Goal: Task Accomplishment & Management: Complete application form

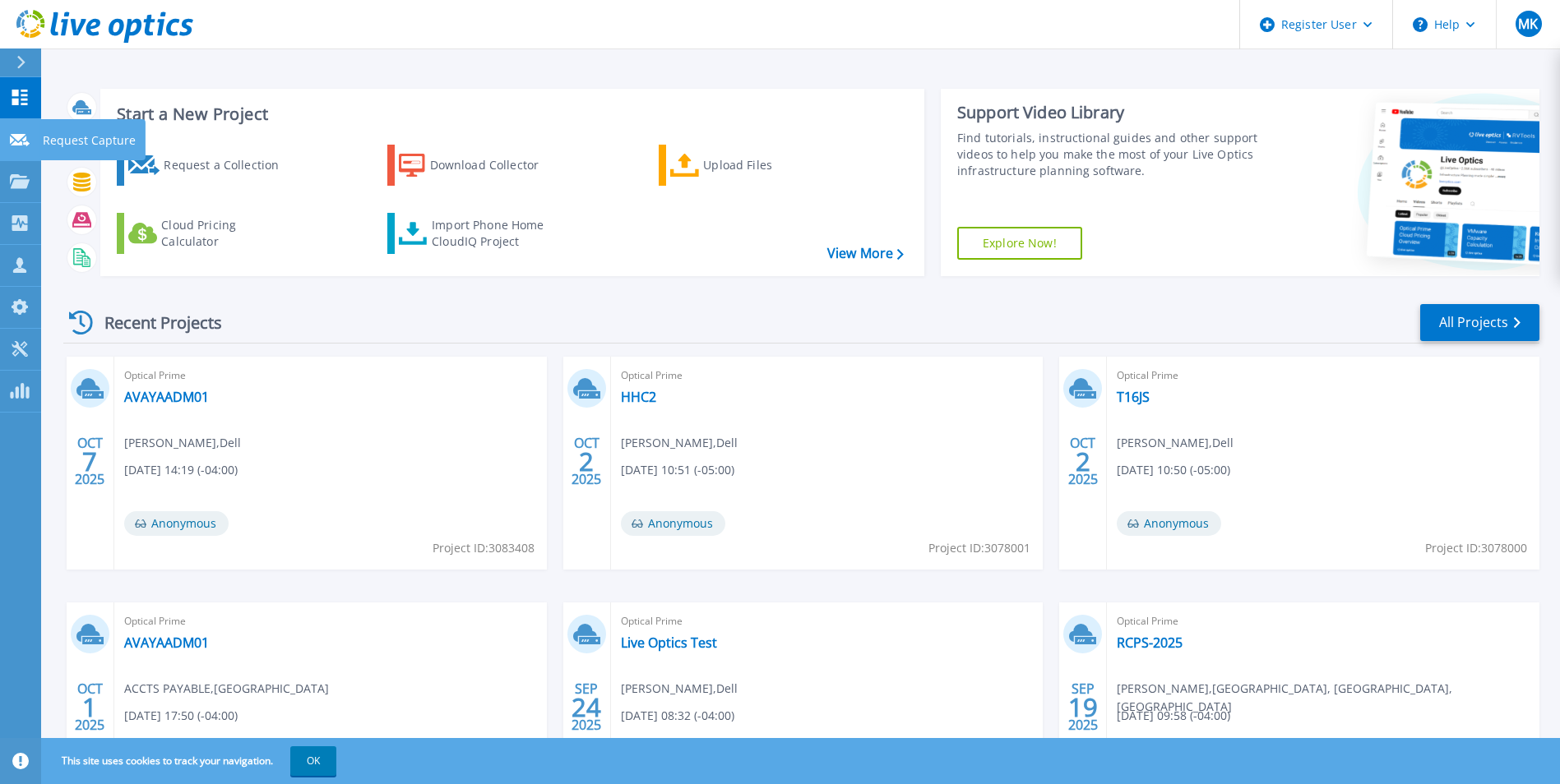
click at [34, 134] on link "Request Capture Request Capture" at bounding box center [20, 140] width 41 height 42
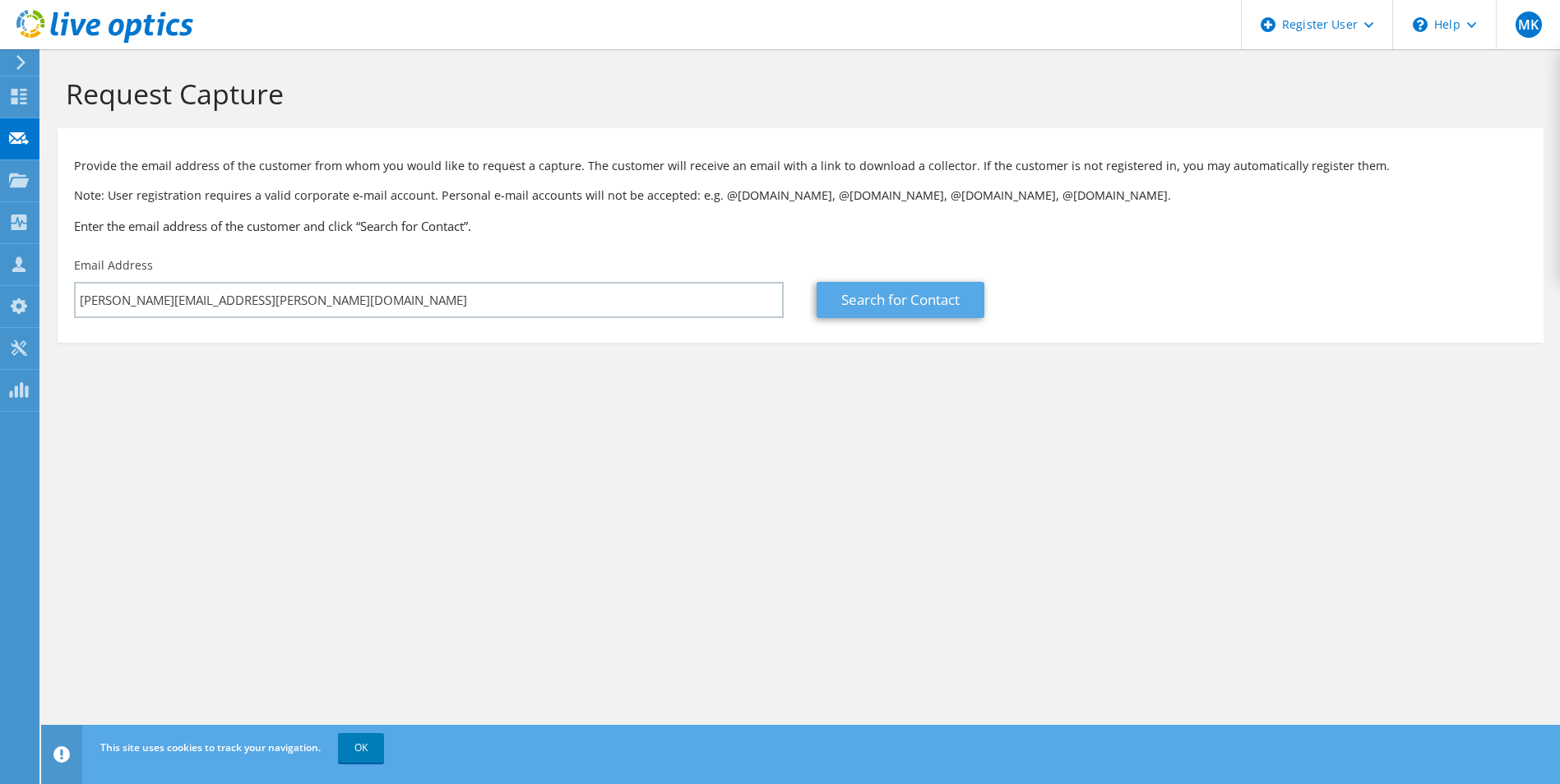
type input "[PERSON_NAME][EMAIL_ADDRESS][PERSON_NAME][DOMAIN_NAME]"
click at [929, 301] on link "Search for Contact" at bounding box center [901, 300] width 168 height 36
type input "OPEN ROADS"
type input "[PERSON_NAME]"
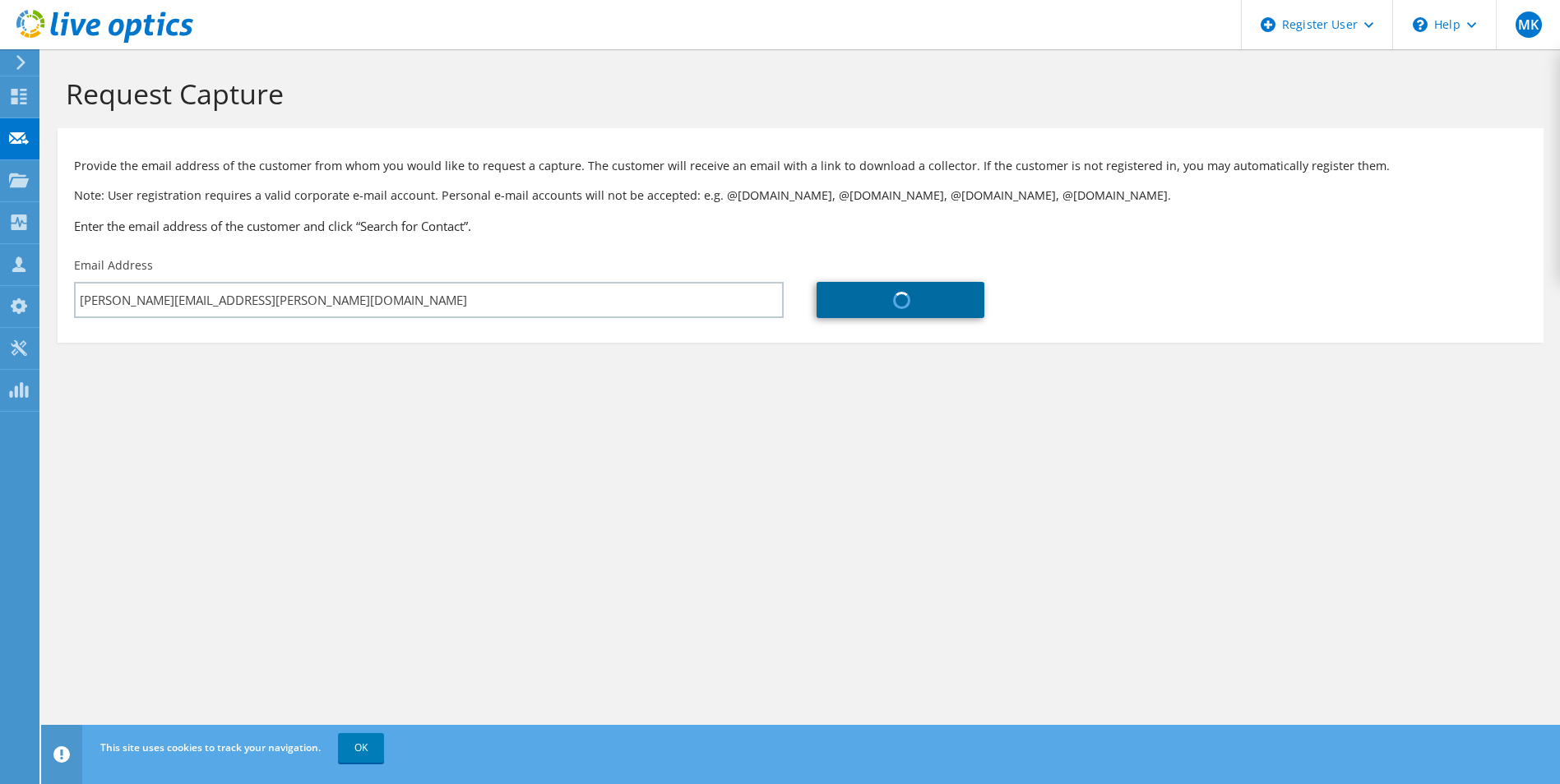
type input "[GEOGRAPHIC_DATA]"
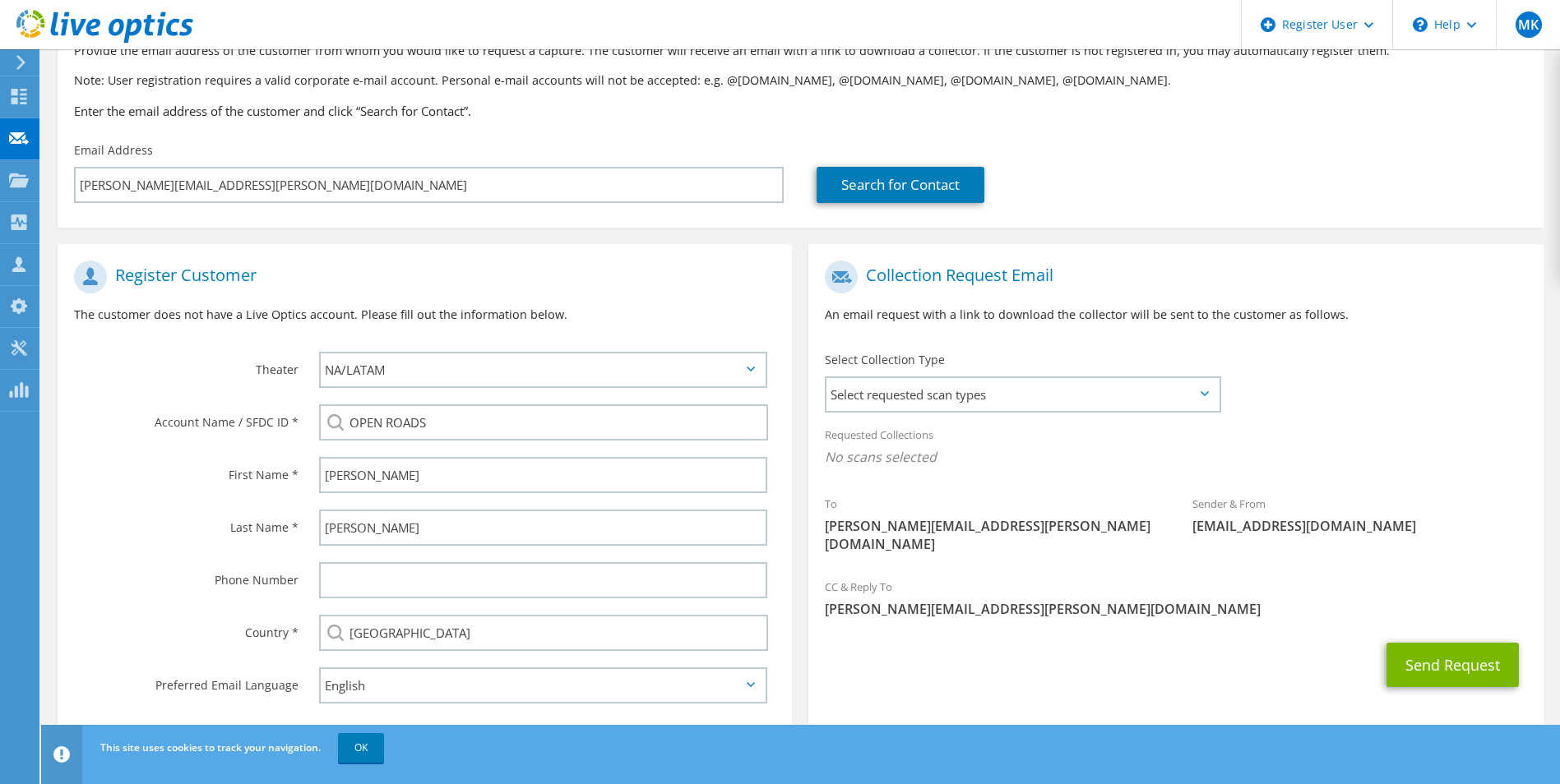
scroll to position [149, 0]
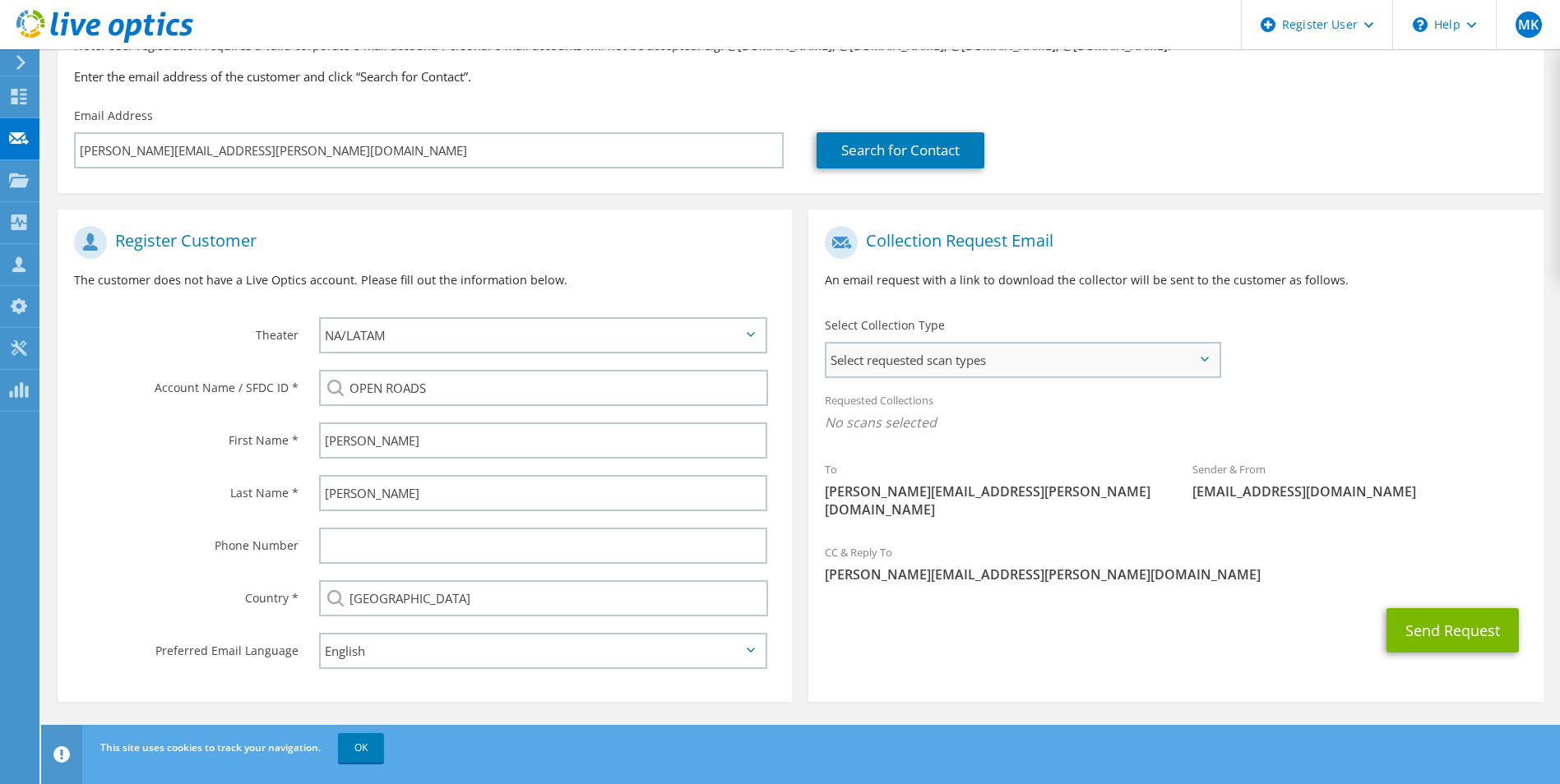
click at [1098, 344] on span "Select requested scan types" at bounding box center [1022, 360] width 392 height 33
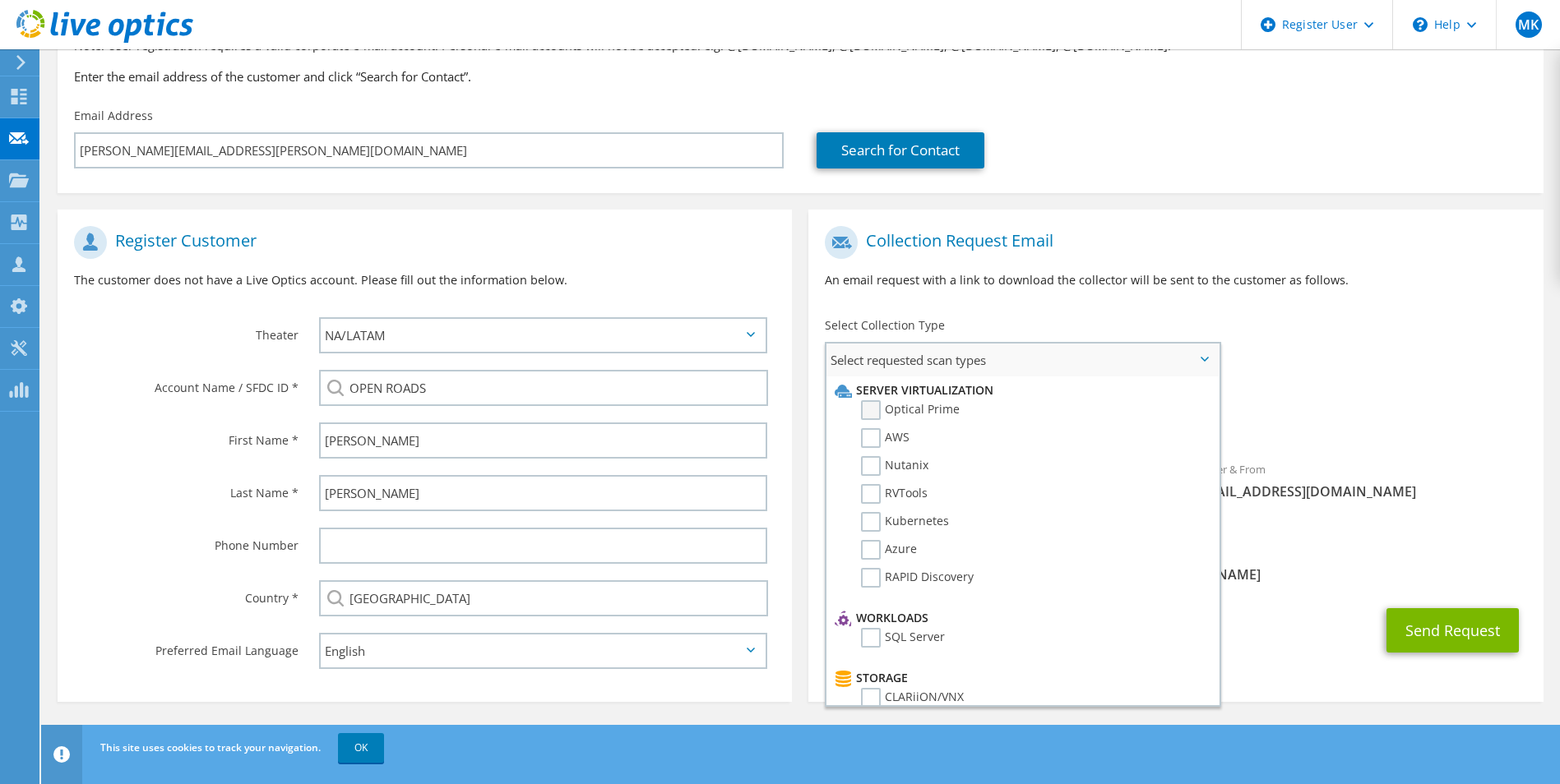
click at [876, 417] on label "Optical Prime" at bounding box center [910, 411] width 98 height 20
click at [0, 0] on input "Optical Prime" at bounding box center [0, 0] width 0 height 0
click at [1397, 390] on div "Requested Collections No scans selected Optical Prime" at bounding box center [1176, 416] width 734 height 66
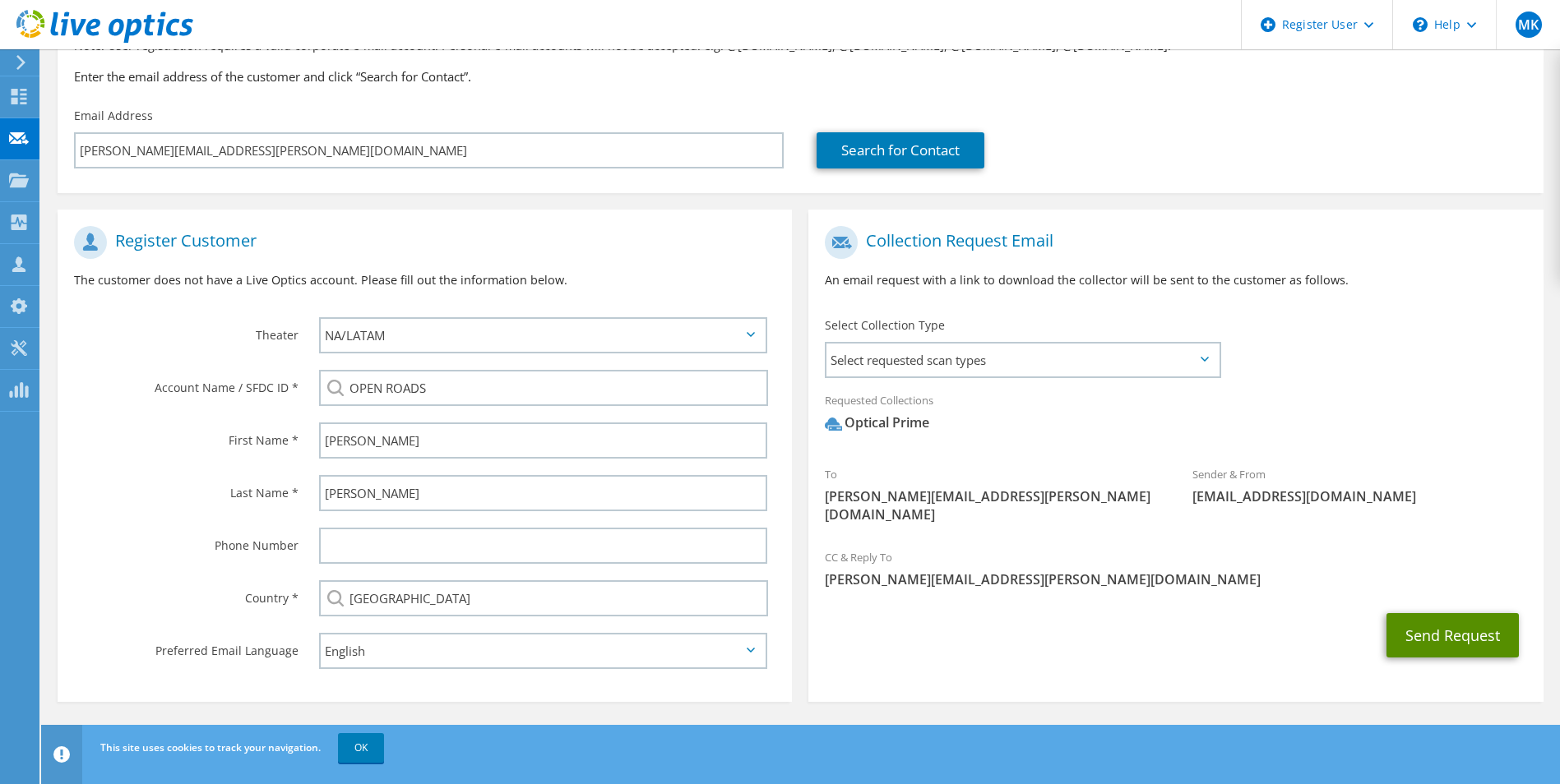
click at [1458, 615] on button "Send Request" at bounding box center [1452, 636] width 132 height 45
